Goal: Check status

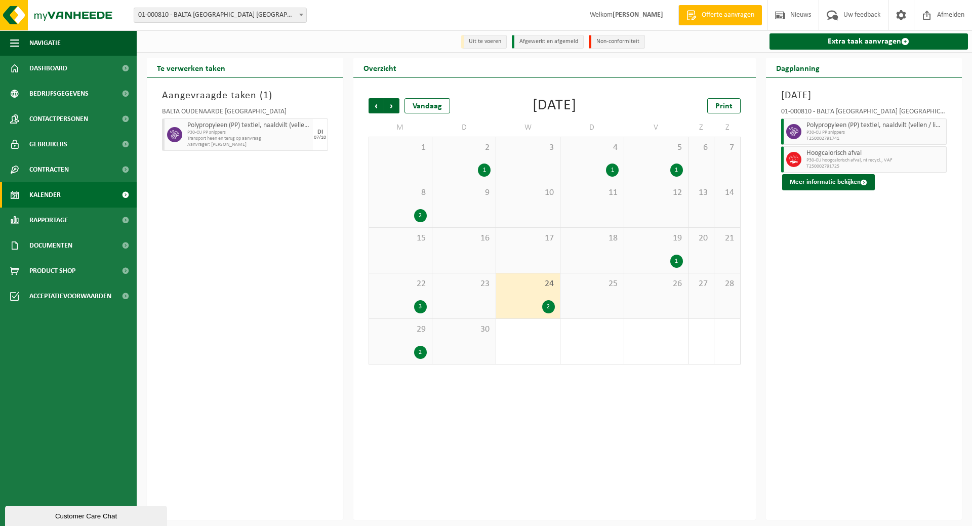
click at [62, 193] on link "Kalender" at bounding box center [68, 194] width 137 height 25
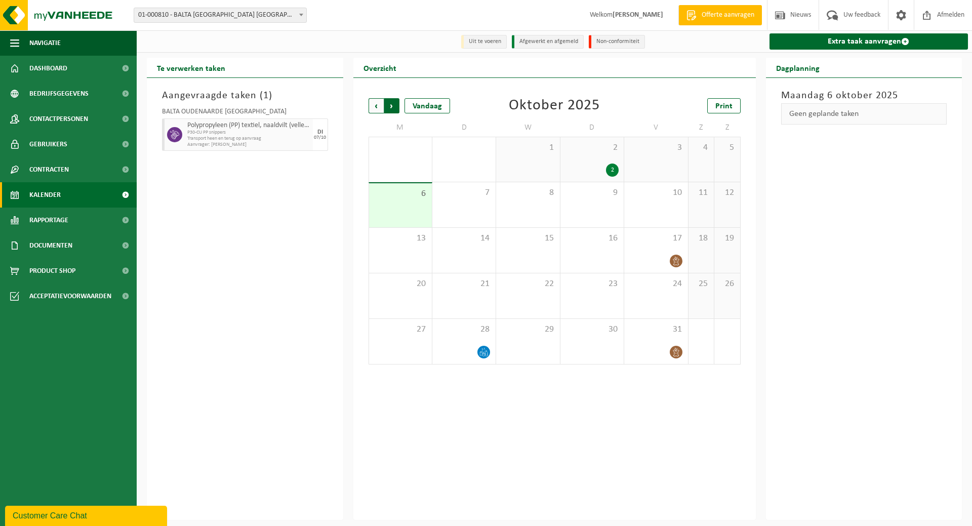
click at [374, 105] on span "Vorige" at bounding box center [376, 105] width 15 height 15
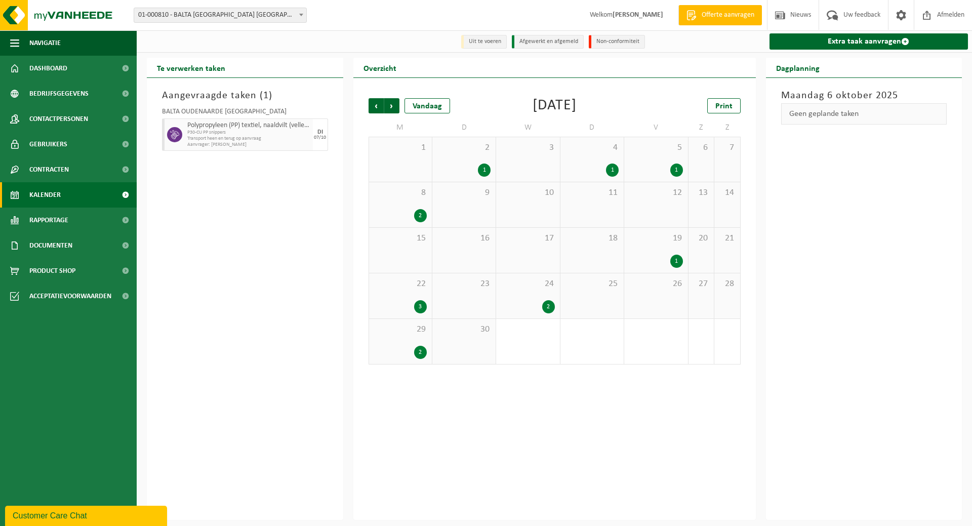
click at [536, 283] on span "24" at bounding box center [527, 283] width 53 height 11
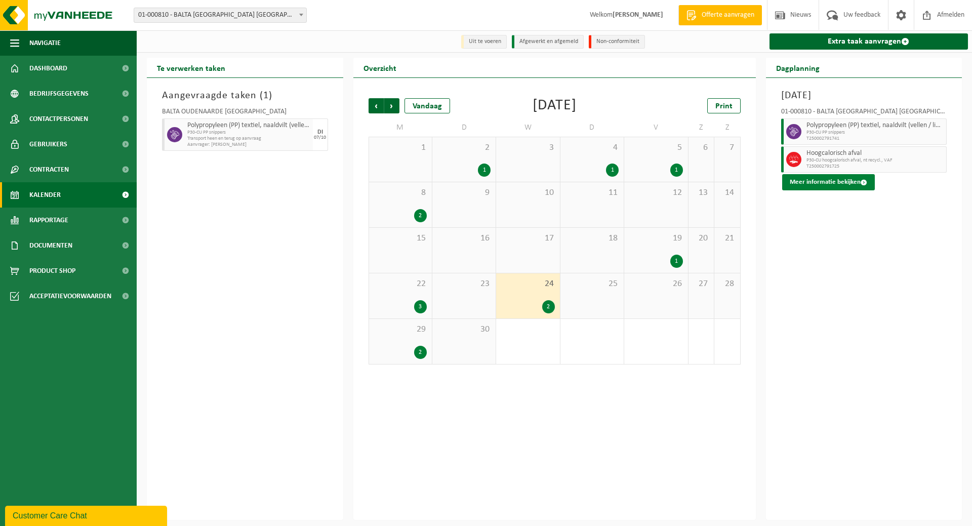
click at [821, 179] on button "Meer informatie bekijken" at bounding box center [828, 182] width 93 height 16
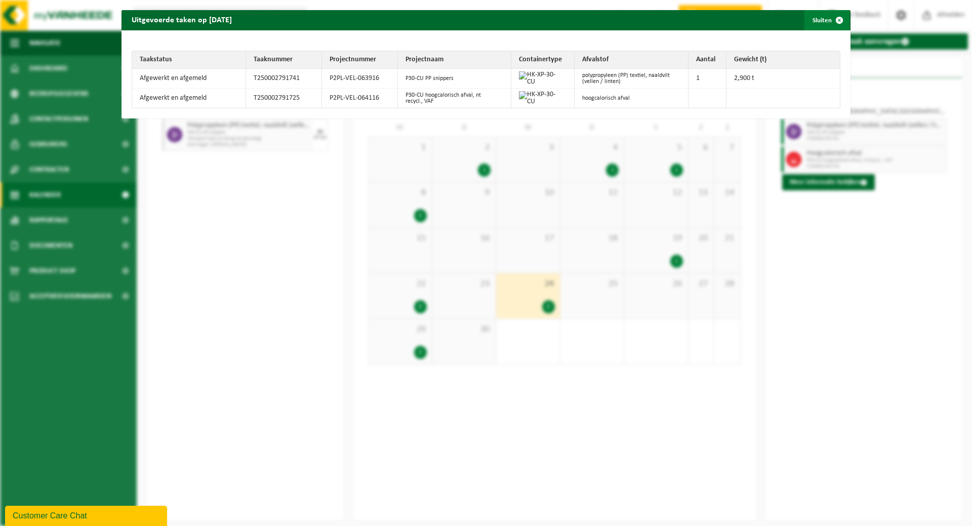
click at [812, 21] on button "Sluiten" at bounding box center [827, 20] width 45 height 20
